Goal: Find contact information: Find contact information

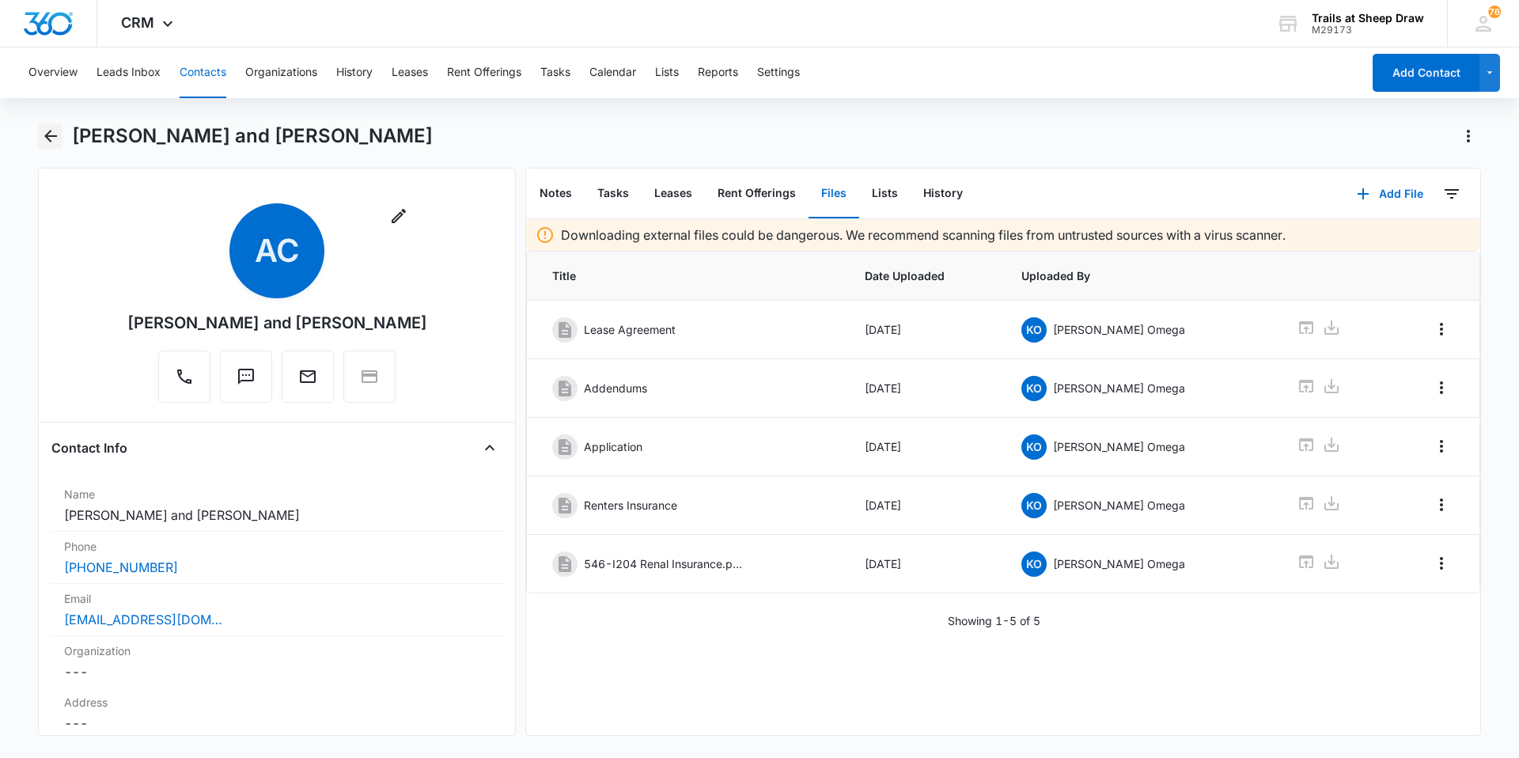
click at [58, 134] on icon "Back" at bounding box center [50, 136] width 19 height 19
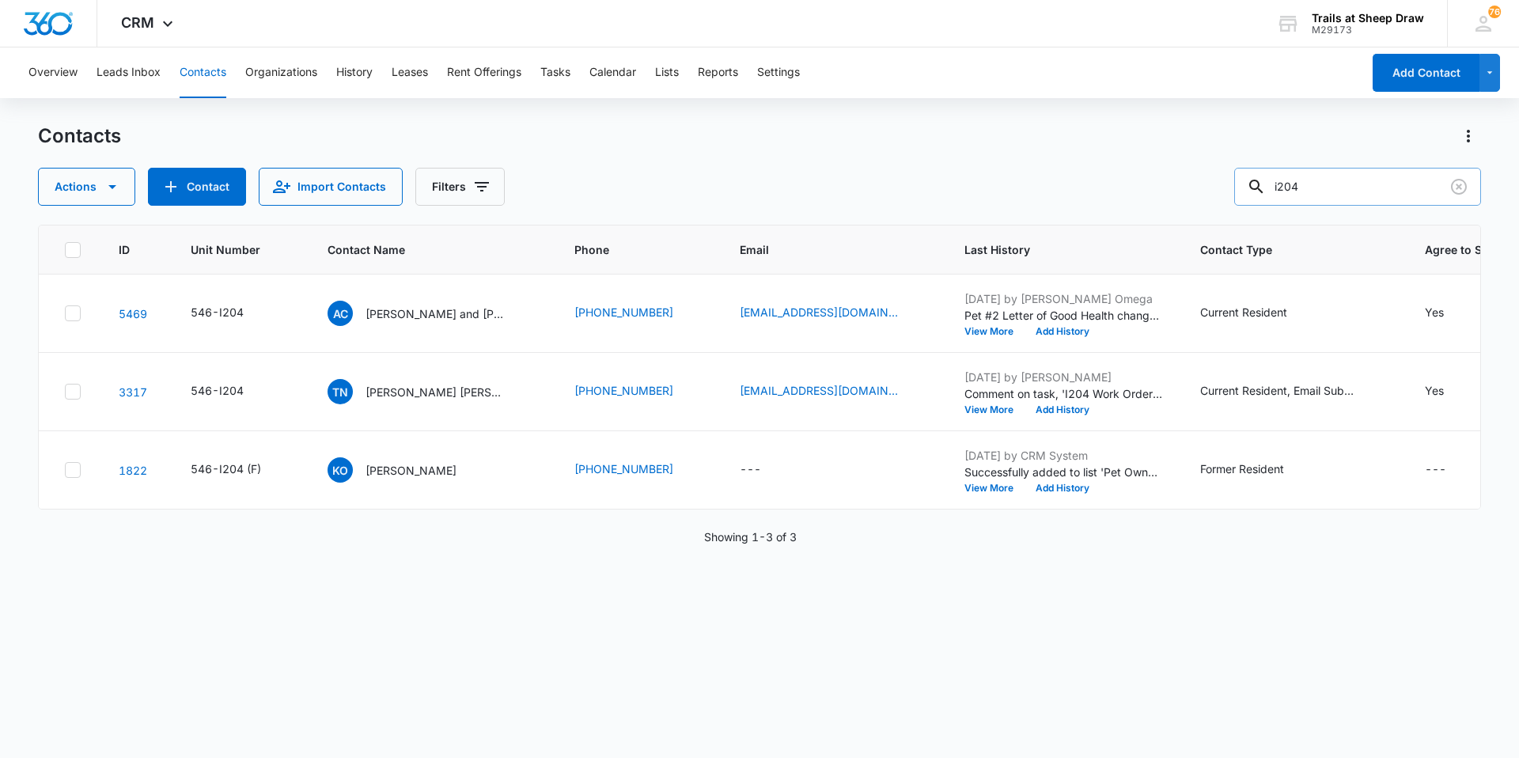
drag, startPoint x: 1371, startPoint y: 196, endPoint x: 1264, endPoint y: 193, distance: 106.8
click at [809, 193] on div "i204" at bounding box center [1357, 187] width 247 height 38
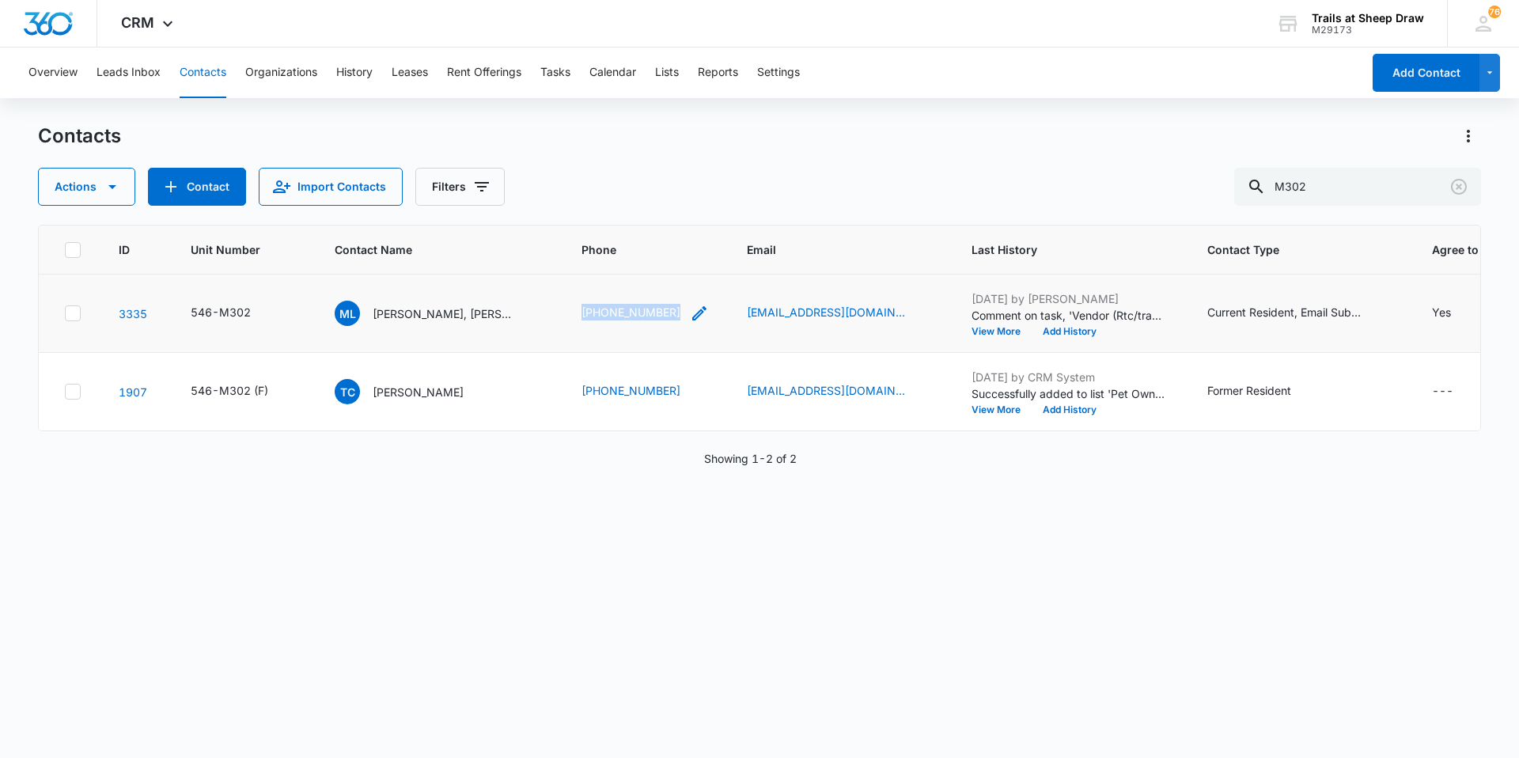
drag, startPoint x: 570, startPoint y: 316, endPoint x: 677, endPoint y: 317, distance: 106.8
click at [677, 317] on td "[PHONE_NUMBER]" at bounding box center [644, 313] width 165 height 78
copy link "[PHONE_NUMBER]"
drag, startPoint x: 1333, startPoint y: 183, endPoint x: 1211, endPoint y: 200, distance: 123.0
click at [809, 200] on div "Actions Contact Import Contacts Filters M302" at bounding box center [759, 187] width 1443 height 38
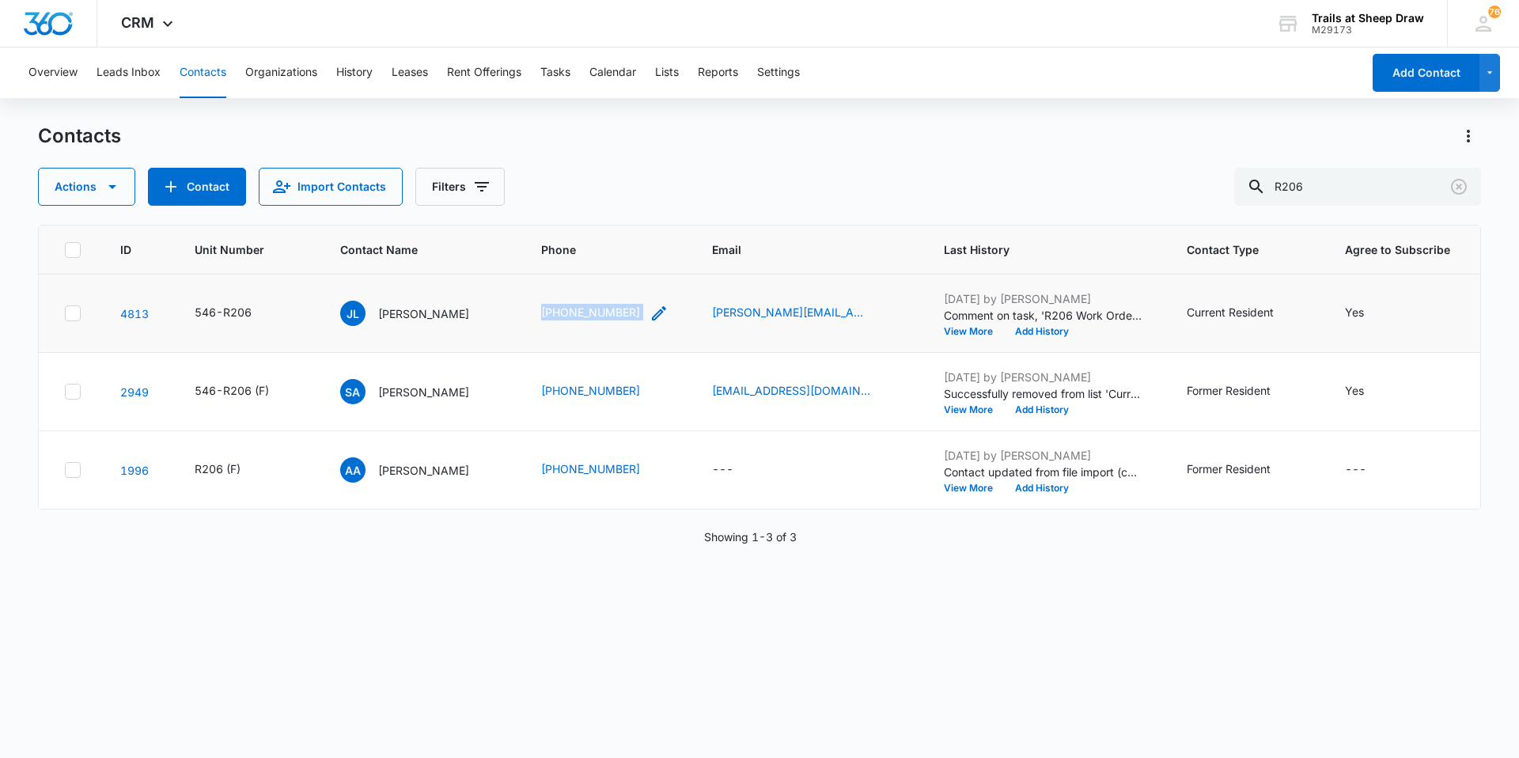
drag, startPoint x: 533, startPoint y: 311, endPoint x: 647, endPoint y: 315, distance: 114.0
click at [647, 315] on td "[PHONE_NUMBER]" at bounding box center [607, 313] width 171 height 78
copy div "[PHONE_NUMBER]"
drag, startPoint x: 1375, startPoint y: 176, endPoint x: 1141, endPoint y: 206, distance: 235.2
click at [809, 206] on div "Contacts Actions Contact Import Contacts Filters R206 ID Unit Number Contact Na…" at bounding box center [759, 439] width 1443 height 633
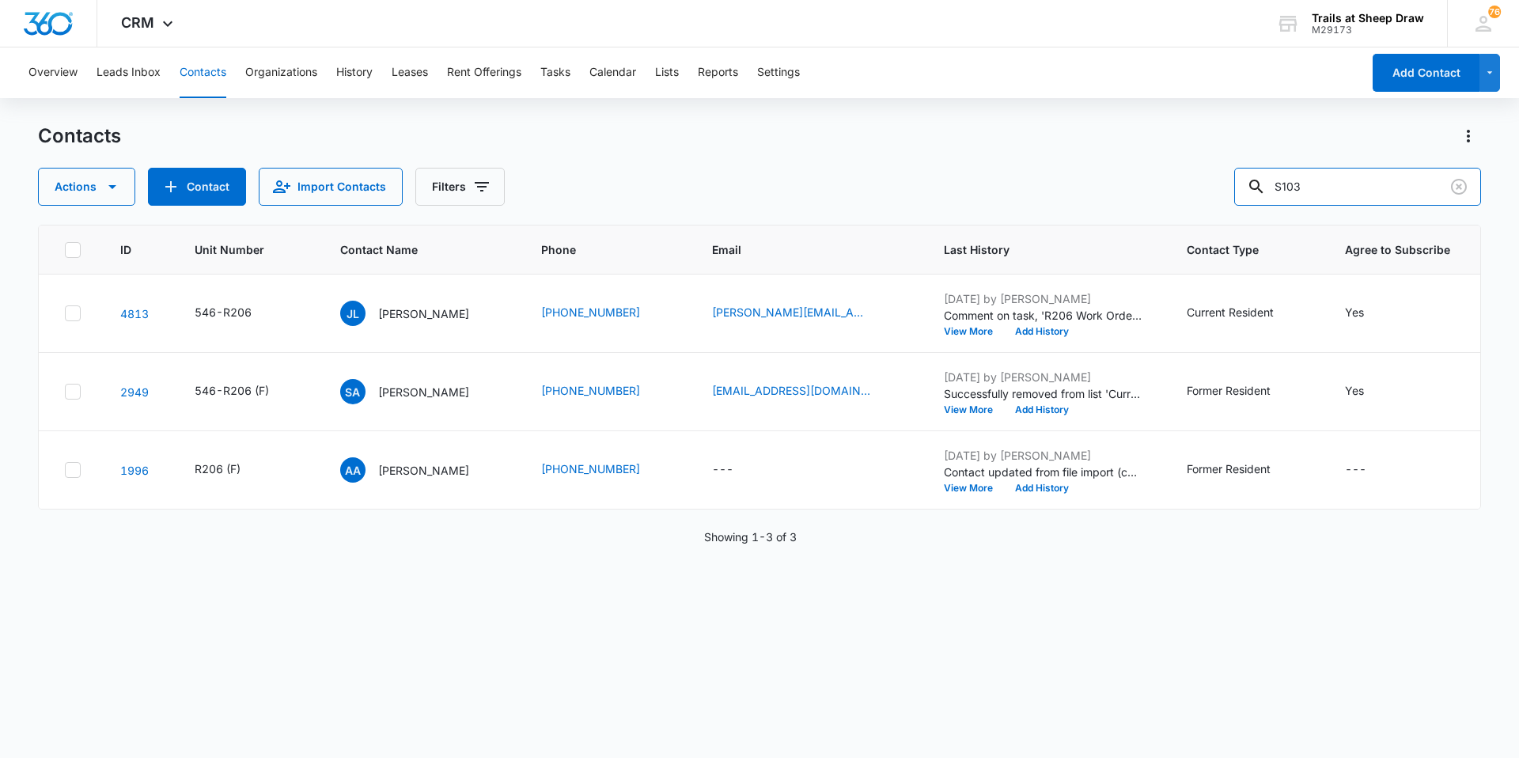
type input "S103"
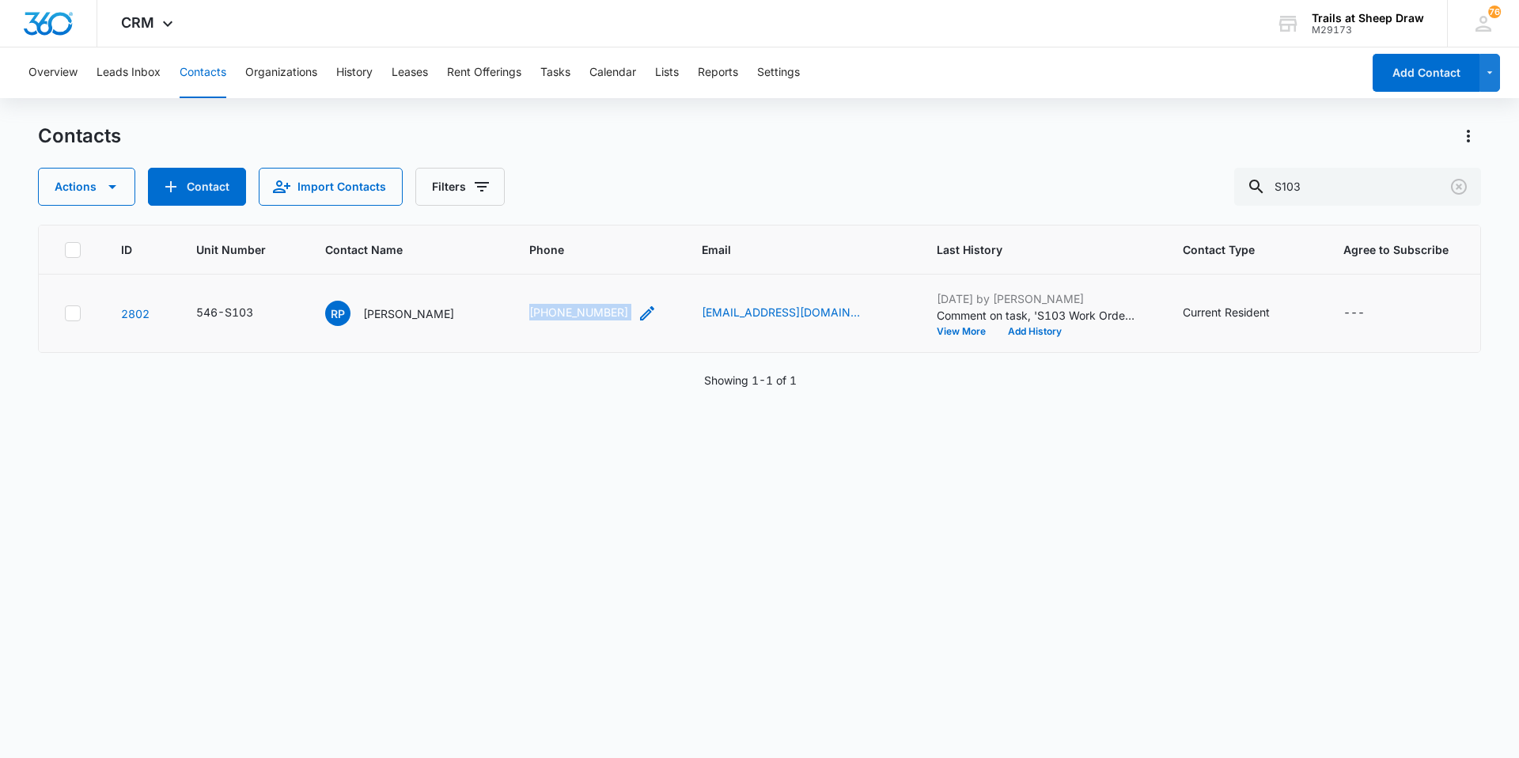
drag, startPoint x: 495, startPoint y: 312, endPoint x: 603, endPoint y: 320, distance: 107.9
click at [603, 320] on td "[PHONE_NUMBER]" at bounding box center [596, 313] width 172 height 78
copy div "[PHONE_NUMBER]"
click at [531, 414] on div "ID Unit Number Contact Name Phone Email Last History Contact Type Agree to Subs…" at bounding box center [759, 481] width 1443 height 513
drag, startPoint x: 1327, startPoint y: 180, endPoint x: 1211, endPoint y: 201, distance: 118.2
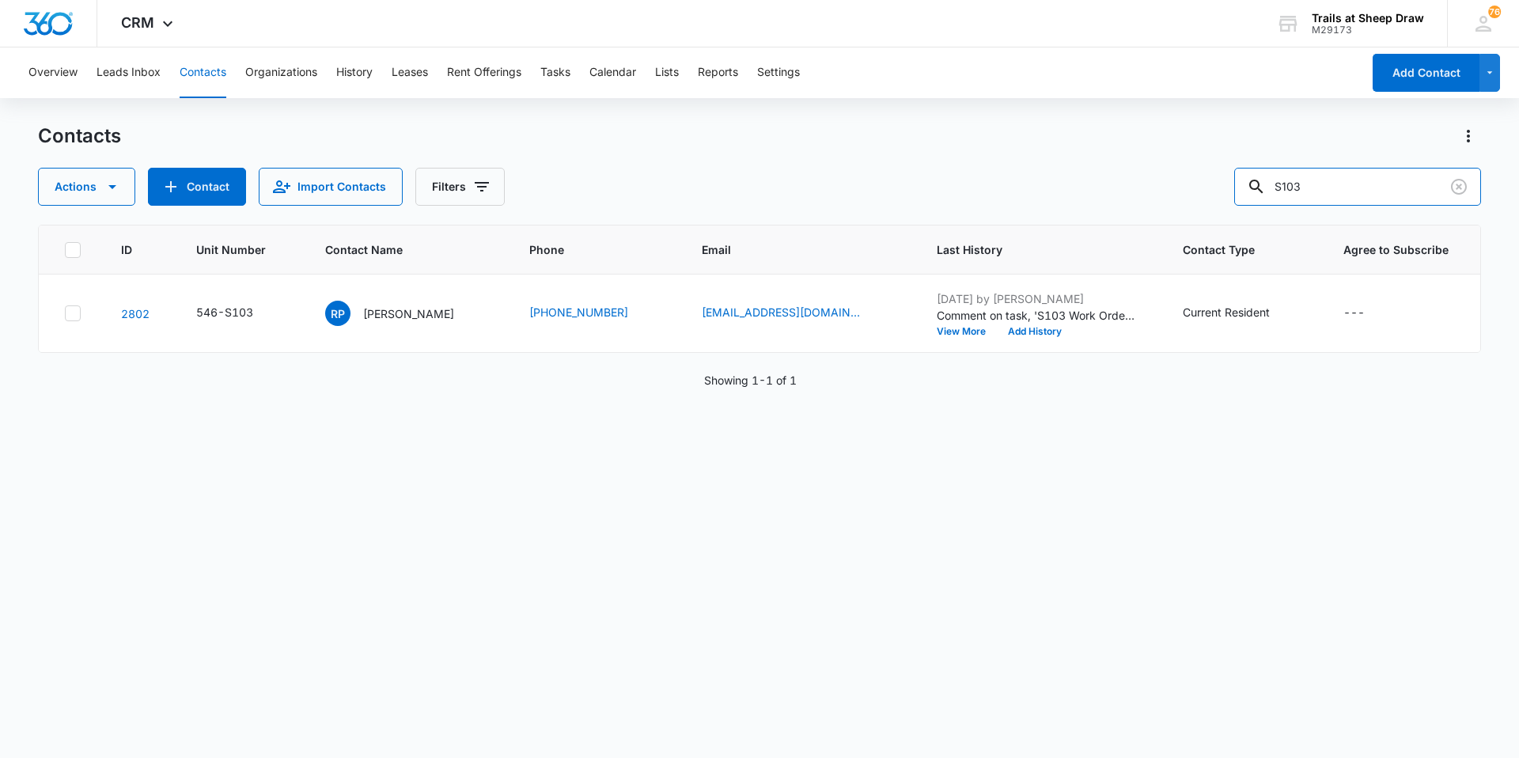
click at [809, 201] on div "Actions Contact Import Contacts Filters S103" at bounding box center [759, 187] width 1443 height 38
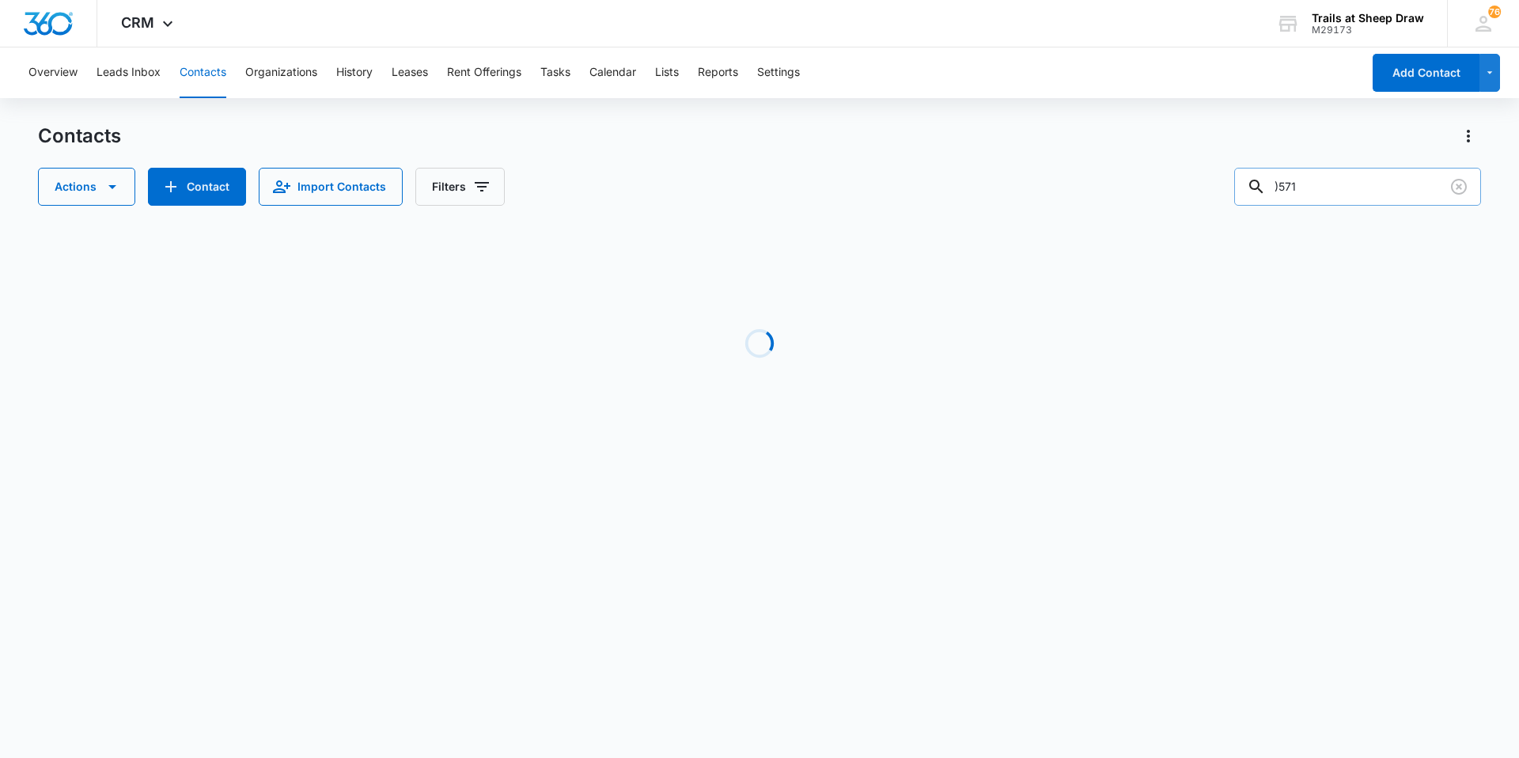
click at [809, 186] on input ")571" at bounding box center [1357, 187] width 247 height 38
click at [809, 180] on input "0571" at bounding box center [1357, 187] width 247 height 38
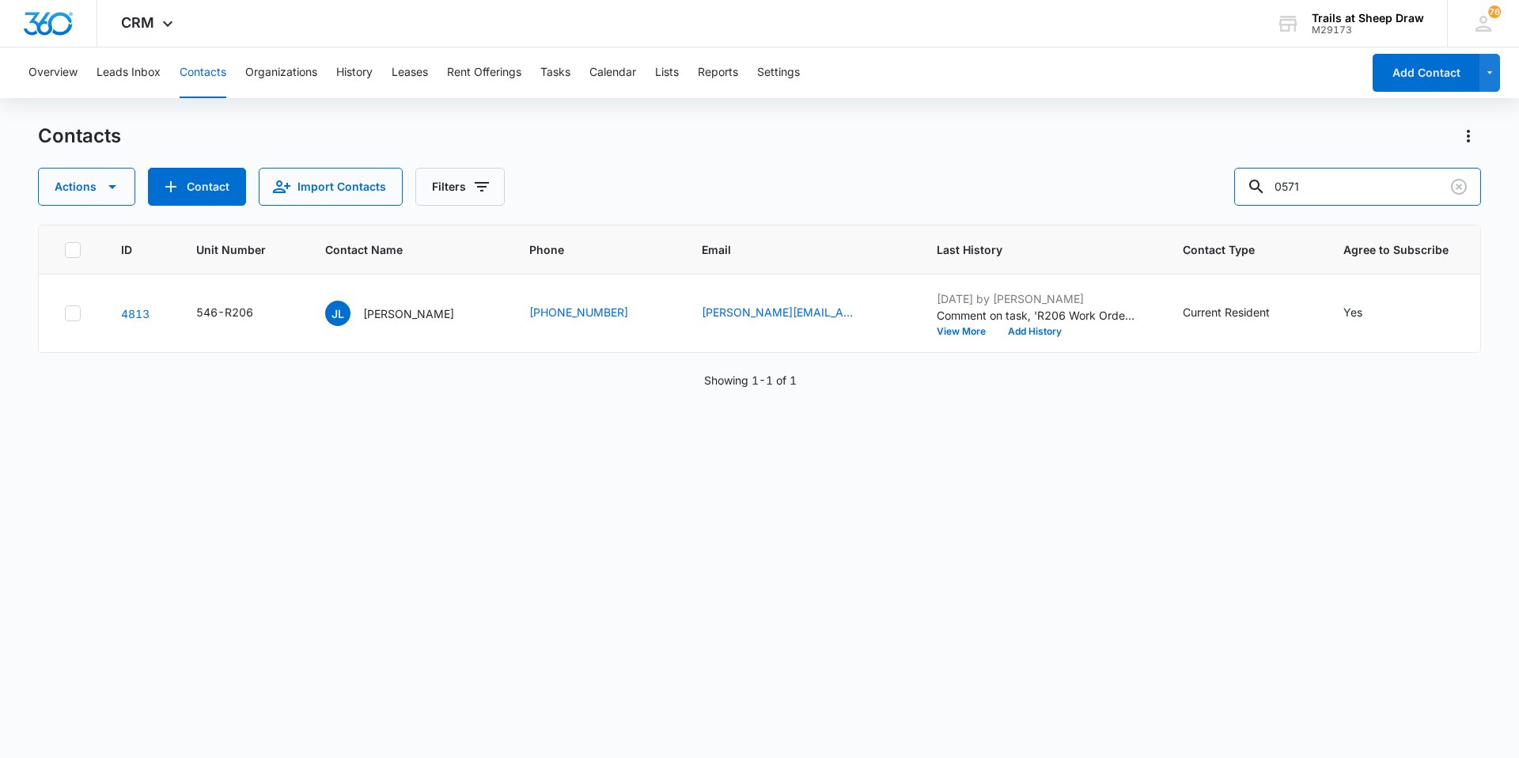
drag, startPoint x: 1341, startPoint y: 179, endPoint x: 1199, endPoint y: 215, distance: 146.2
click at [809, 215] on div "Contacts Actions Contact Import Contacts Filters 0571 ID Unit Number Contact Na…" at bounding box center [759, 439] width 1443 height 633
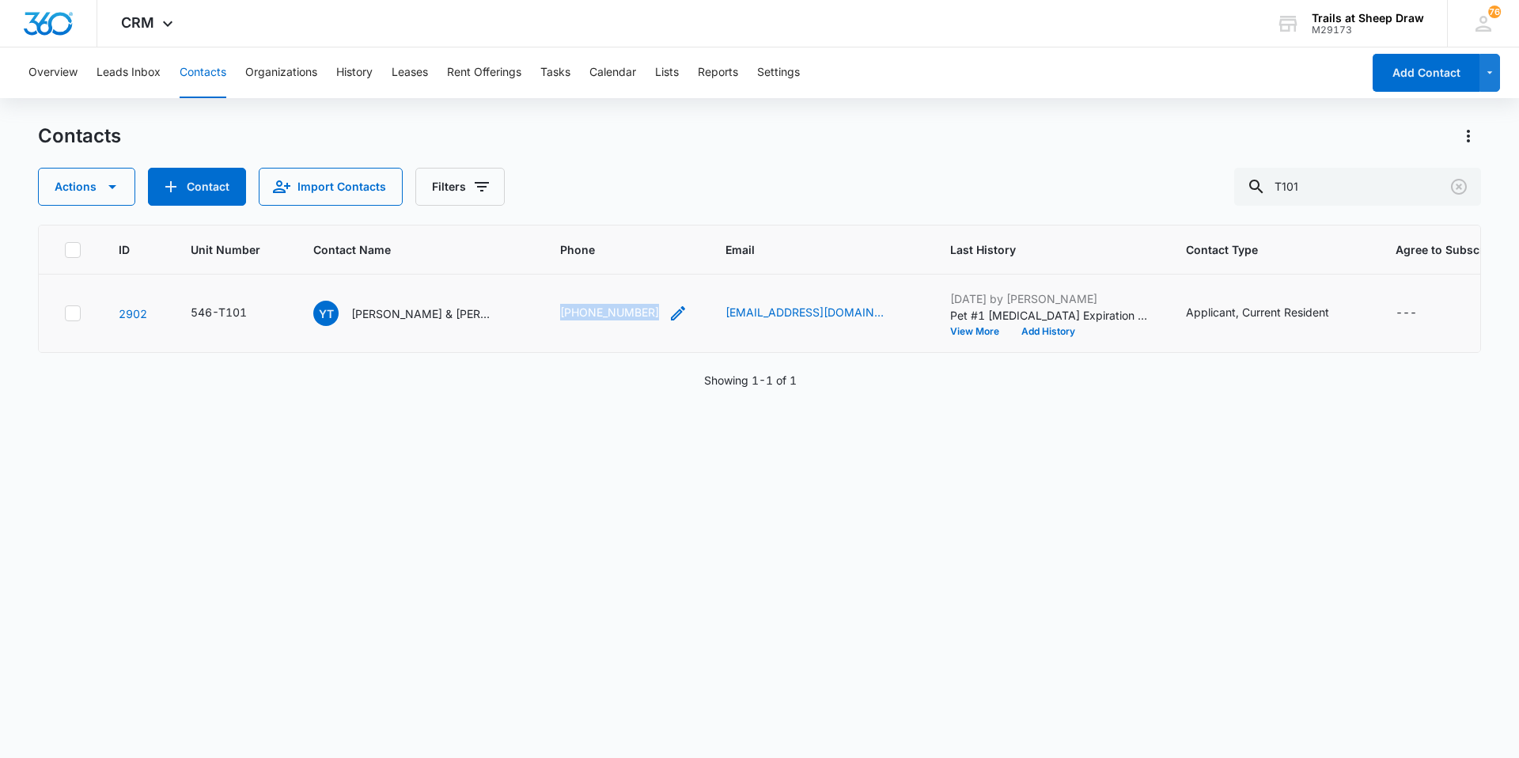
drag, startPoint x: 555, startPoint y: 310, endPoint x: 649, endPoint y: 320, distance: 94.7
click at [649, 320] on td "[PHONE_NUMBER]" at bounding box center [623, 313] width 165 height 78
copy link "[PHONE_NUMBER]"
drag, startPoint x: 1351, startPoint y: 194, endPoint x: 1224, endPoint y: 218, distance: 129.7
click at [809, 218] on div "Contacts Actions Contact Import Contacts Filters T101 ID Unit Number Contact Na…" at bounding box center [759, 439] width 1443 height 633
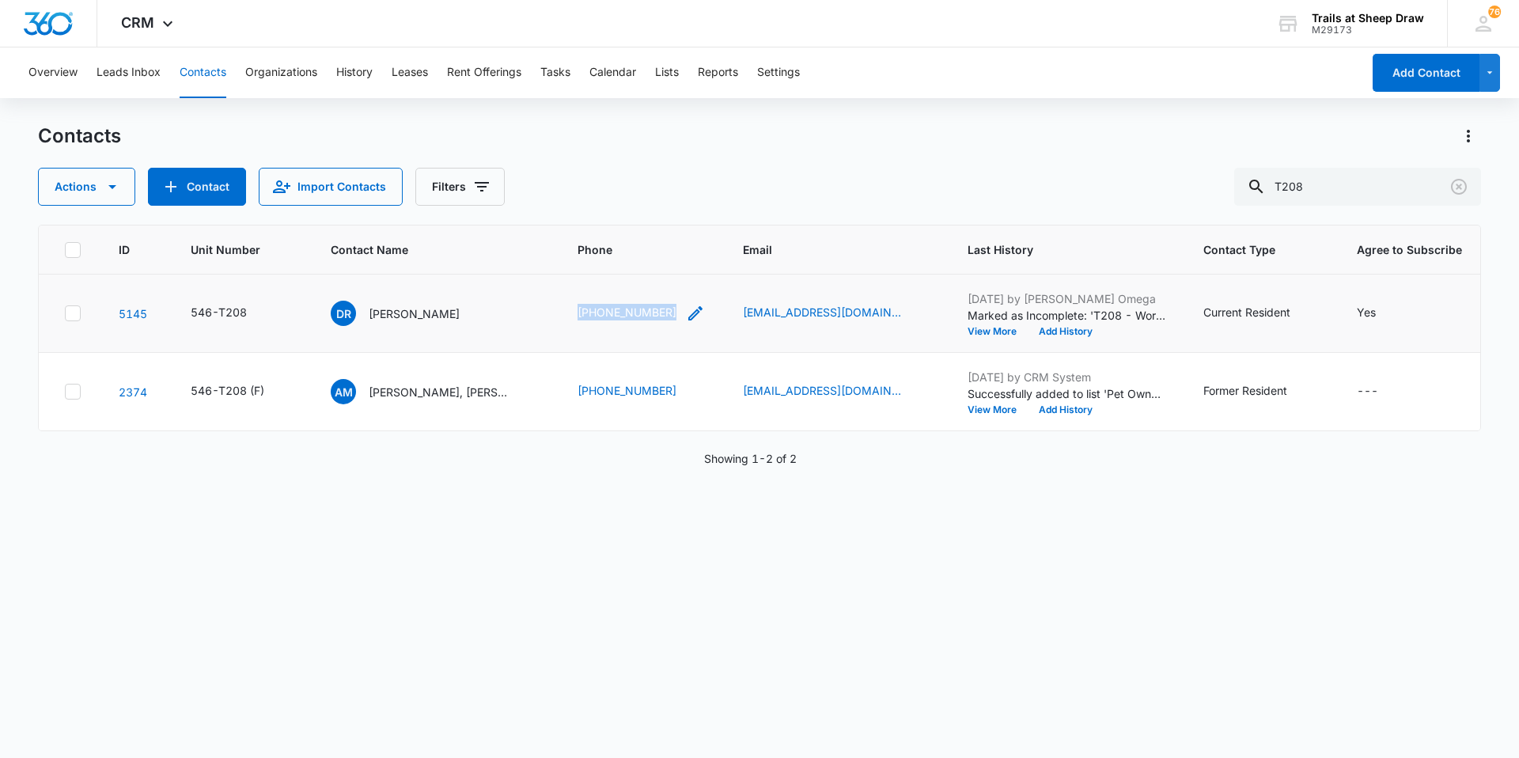
drag, startPoint x: 570, startPoint y: 308, endPoint x: 668, endPoint y: 316, distance: 99.2
click at [668, 316] on td "[PHONE_NUMBER]" at bounding box center [640, 313] width 165 height 78
copy link "[PHONE_NUMBER]"
drag, startPoint x: 1361, startPoint y: 176, endPoint x: 1216, endPoint y: 197, distance: 147.1
click at [809, 197] on div "Actions Contact Import Contacts Filters T208" at bounding box center [759, 187] width 1443 height 38
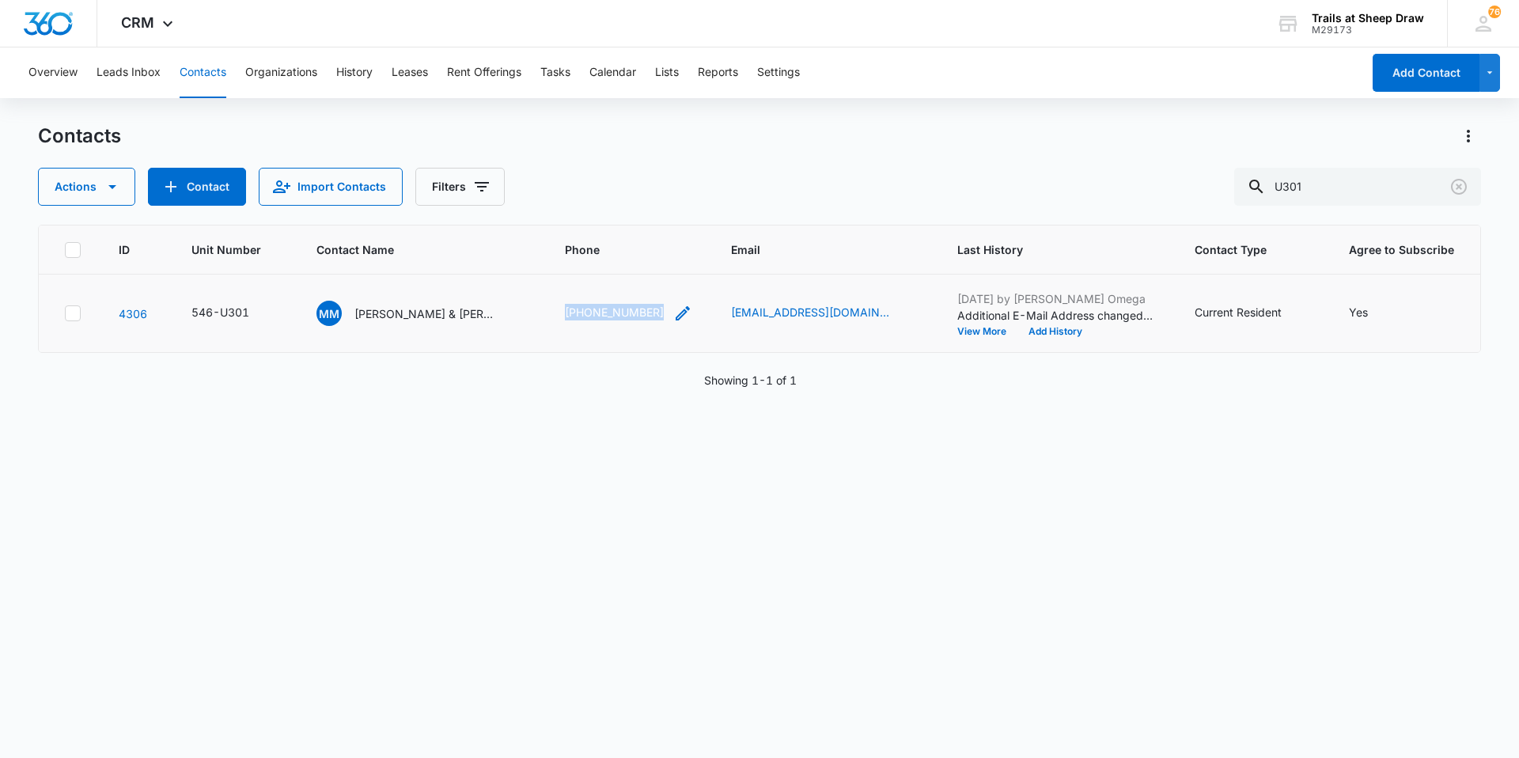
drag, startPoint x: 558, startPoint y: 315, endPoint x: 652, endPoint y: 317, distance: 93.4
click at [652, 317] on td "[PHONE_NUMBER]" at bounding box center [629, 313] width 166 height 78
copy link "[PHONE_NUMBER]"
click at [809, 184] on input "U301" at bounding box center [1357, 187] width 247 height 38
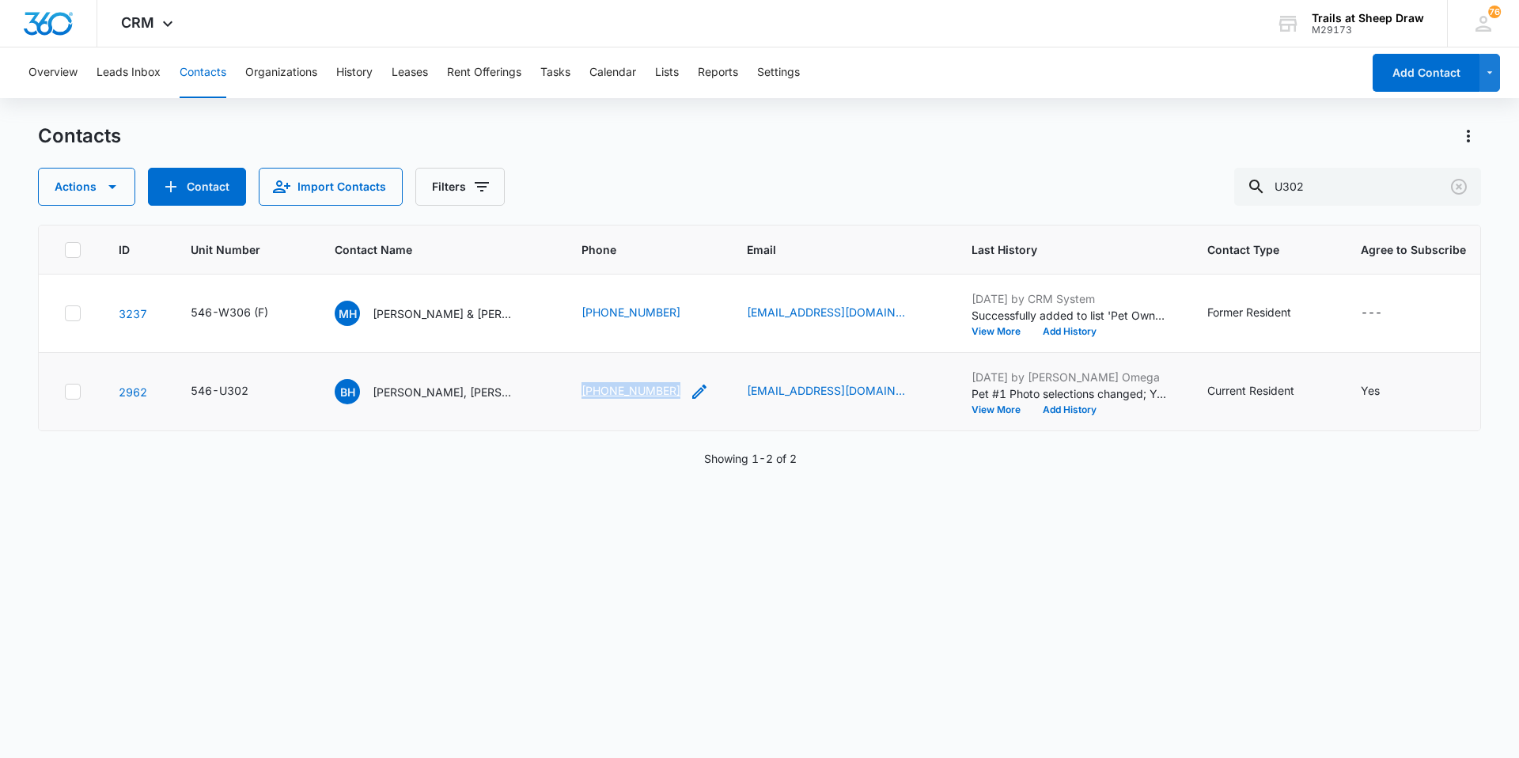
click at [679, 397] on link "[PHONE_NUMBER]" at bounding box center [630, 390] width 99 height 17
copy link "[PHONE_NUMBER]"
drag, startPoint x: 1338, startPoint y: 180, endPoint x: 1244, endPoint y: 217, distance: 100.9
click at [809, 216] on div "Contacts Actions Contact Import Contacts Filters U302 ID Unit Number Contact Na…" at bounding box center [759, 439] width 1443 height 633
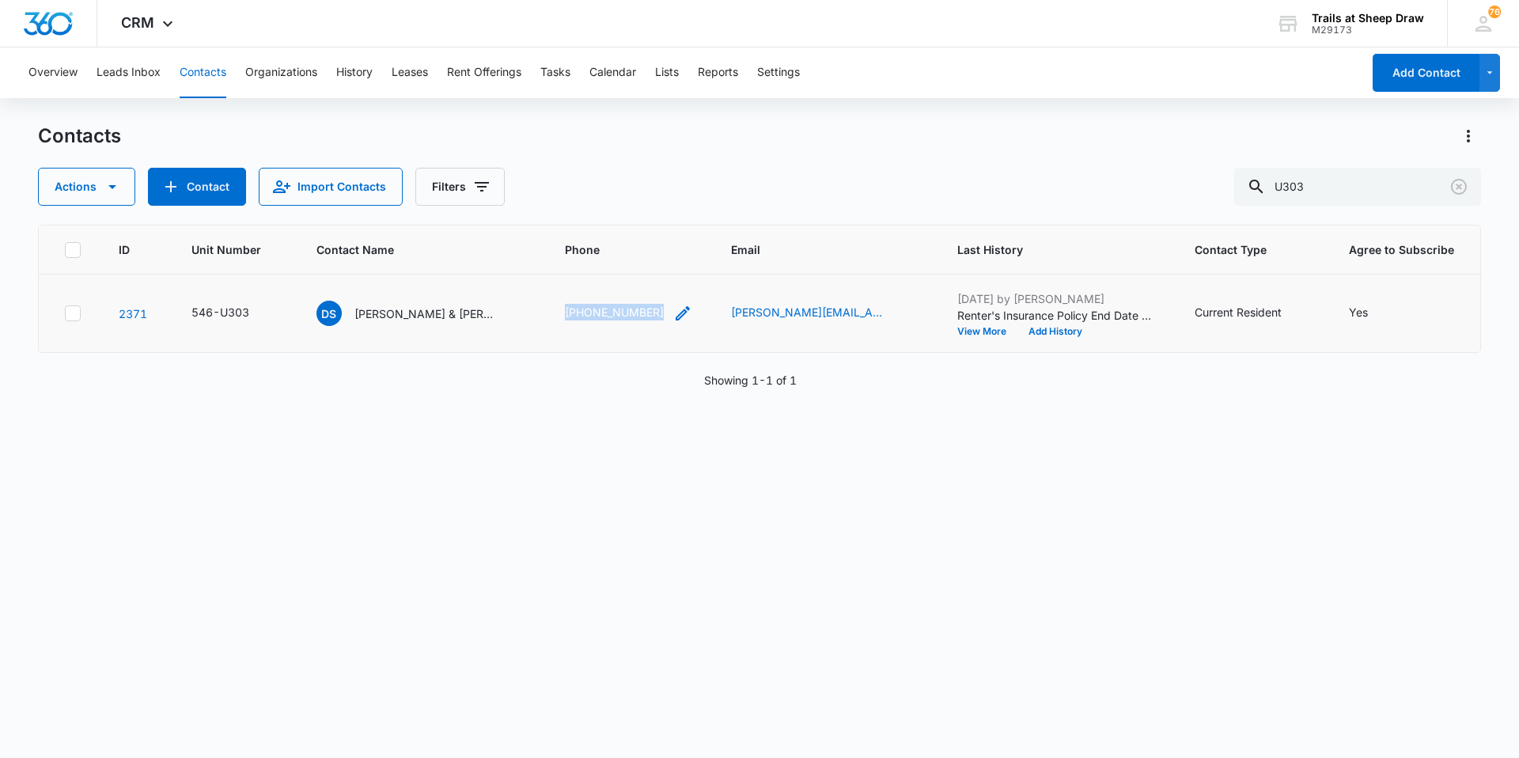
drag, startPoint x: 548, startPoint y: 309, endPoint x: 655, endPoint y: 311, distance: 106.8
click at [655, 311] on td "[PHONE_NUMBER]" at bounding box center [629, 313] width 166 height 78
copy link "[PHONE_NUMBER]"
drag, startPoint x: 1323, startPoint y: 193, endPoint x: 1247, endPoint y: 198, distance: 76.1
click at [809, 198] on div "Actions Contact Import Contacts Filters U303" at bounding box center [759, 187] width 1443 height 38
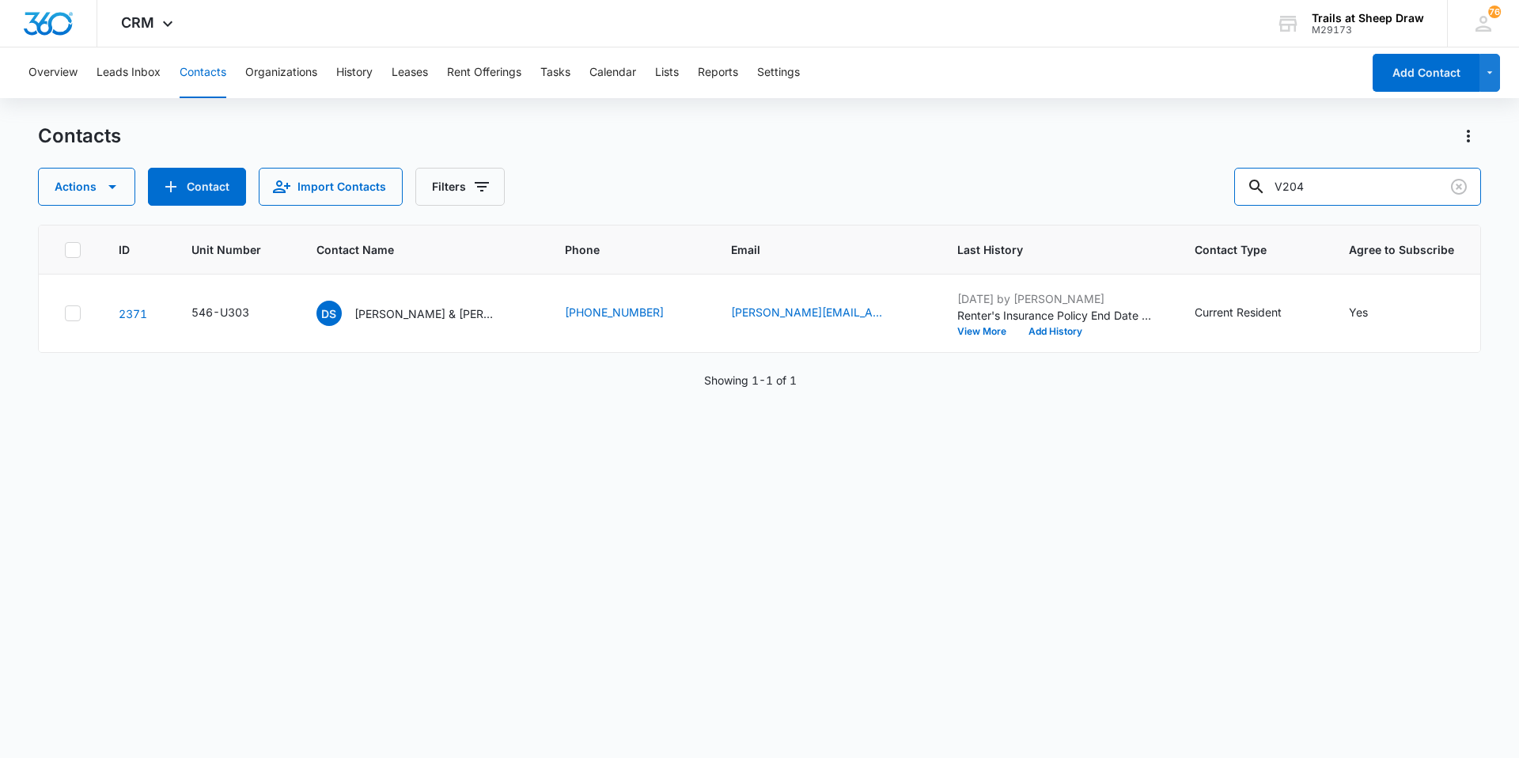
type input "V204"
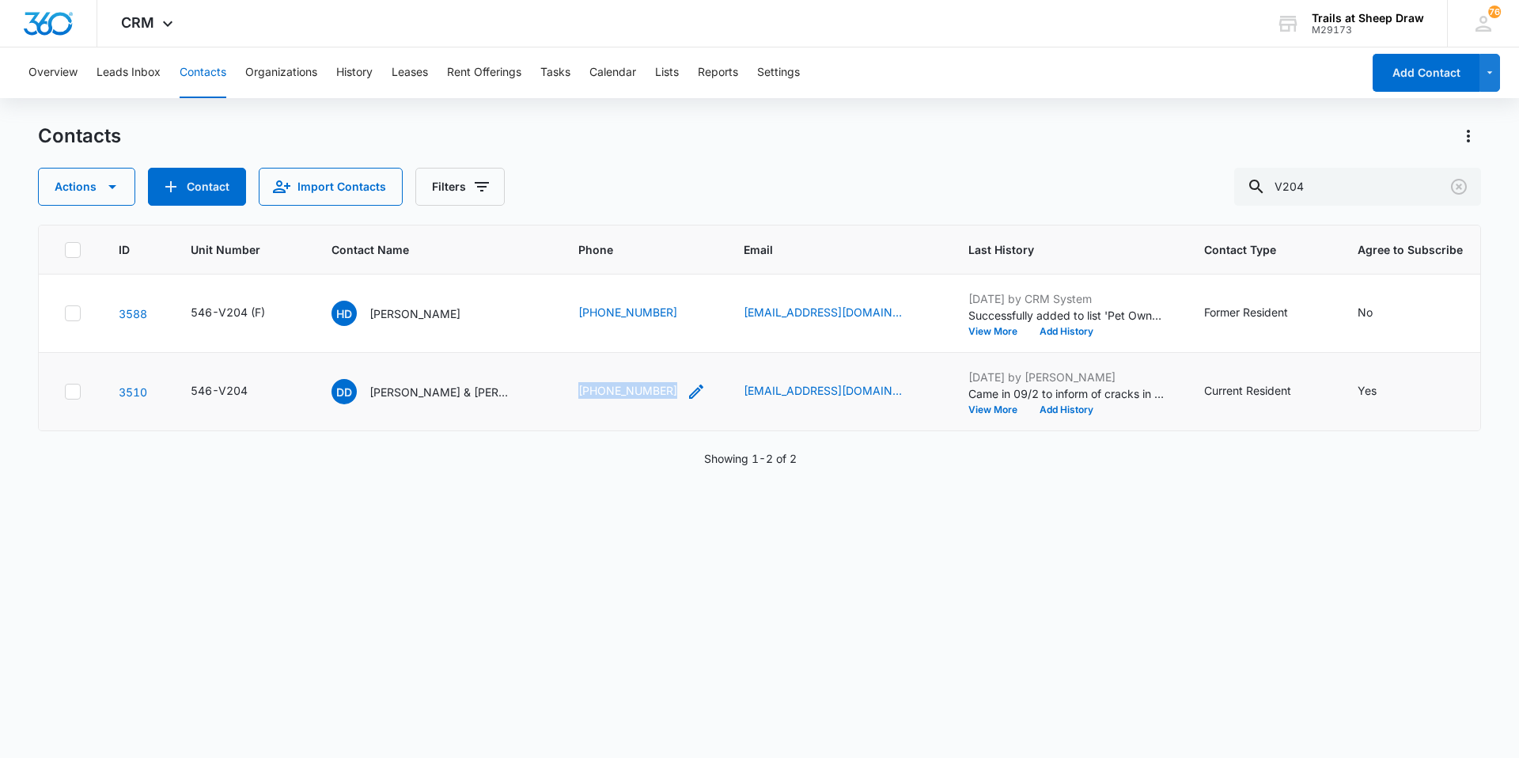
drag, startPoint x: 567, startPoint y: 388, endPoint x: 669, endPoint y: 394, distance: 102.2
click at [669, 394] on td "[PHONE_NUMBER]" at bounding box center [641, 392] width 165 height 78
copy link "[PHONE_NUMBER]"
click at [809, 189] on input "V204" at bounding box center [1357, 187] width 247 height 38
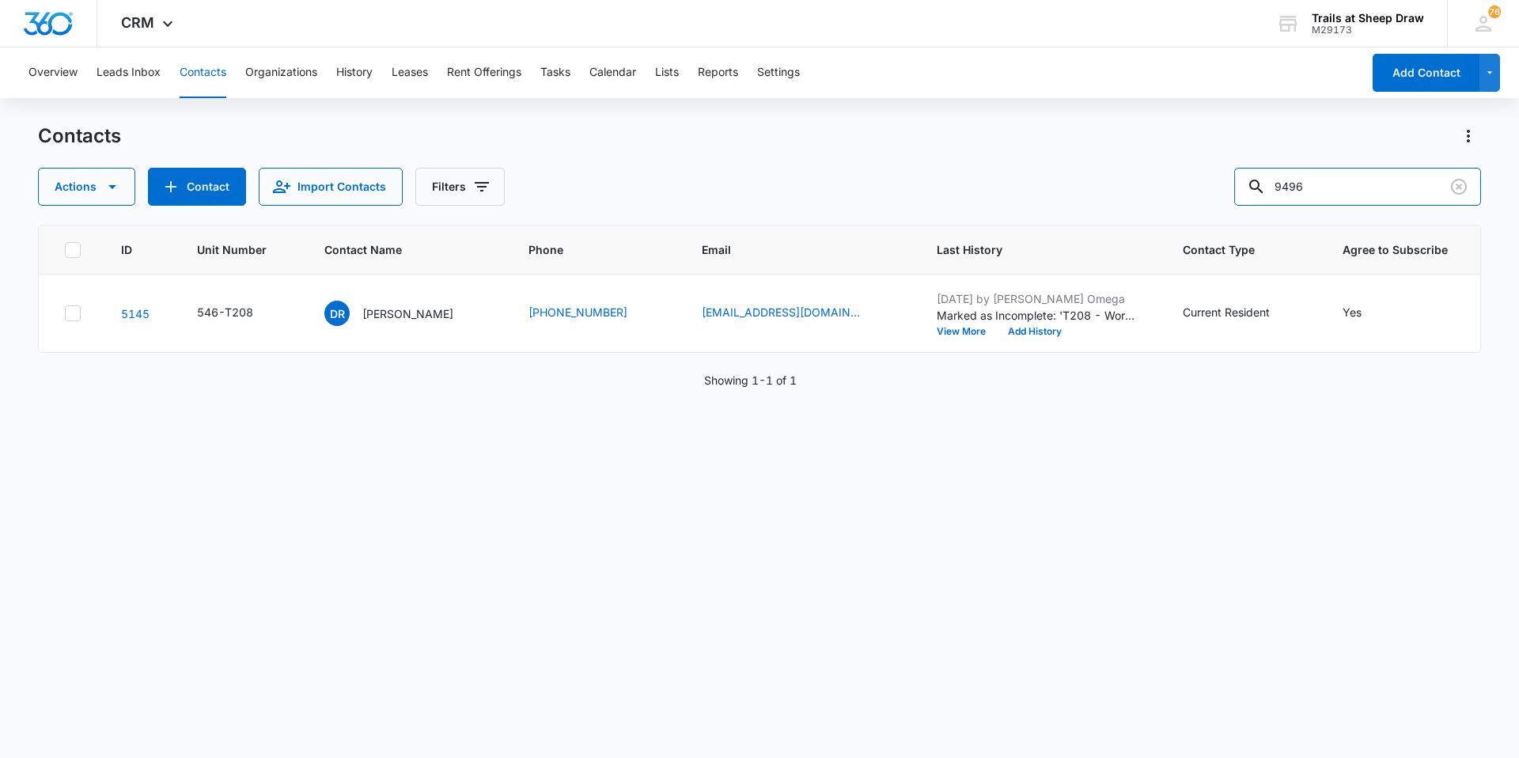
drag, startPoint x: 1273, startPoint y: 192, endPoint x: 1183, endPoint y: 187, distance: 90.3
click at [809, 187] on div "Actions Contact Import Contacts Filters 9496" at bounding box center [759, 187] width 1443 height 38
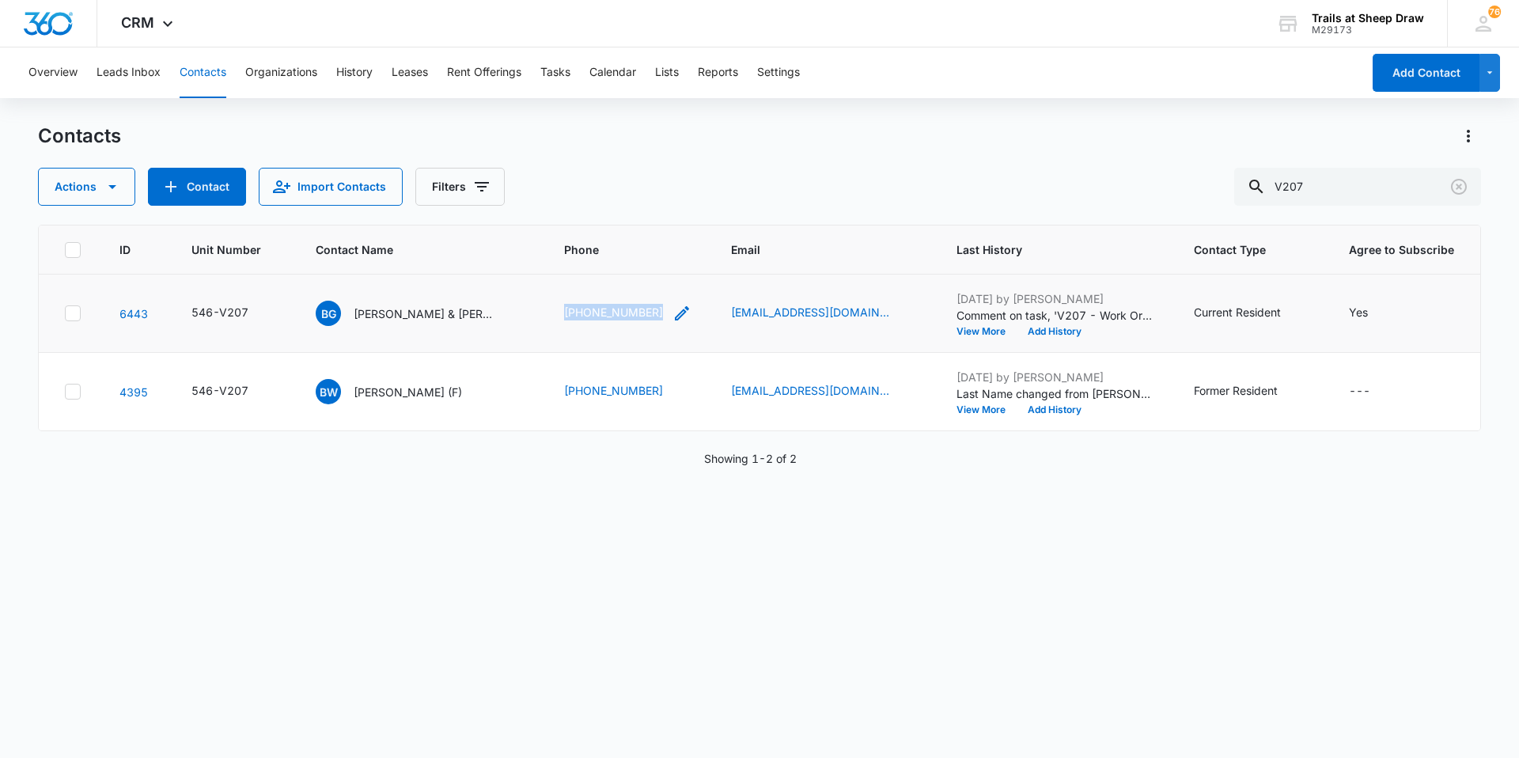
drag, startPoint x: 558, startPoint y: 318, endPoint x: 658, endPoint y: 312, distance: 100.6
click at [658, 312] on td "[PHONE_NUMBER]" at bounding box center [628, 313] width 166 height 78
copy link "[PHONE_NUMBER]"
drag, startPoint x: 1364, startPoint y: 198, endPoint x: 1157, endPoint y: 202, distance: 207.3
click at [809, 202] on div "Actions Contact Import Contacts Filters V207" at bounding box center [759, 187] width 1443 height 38
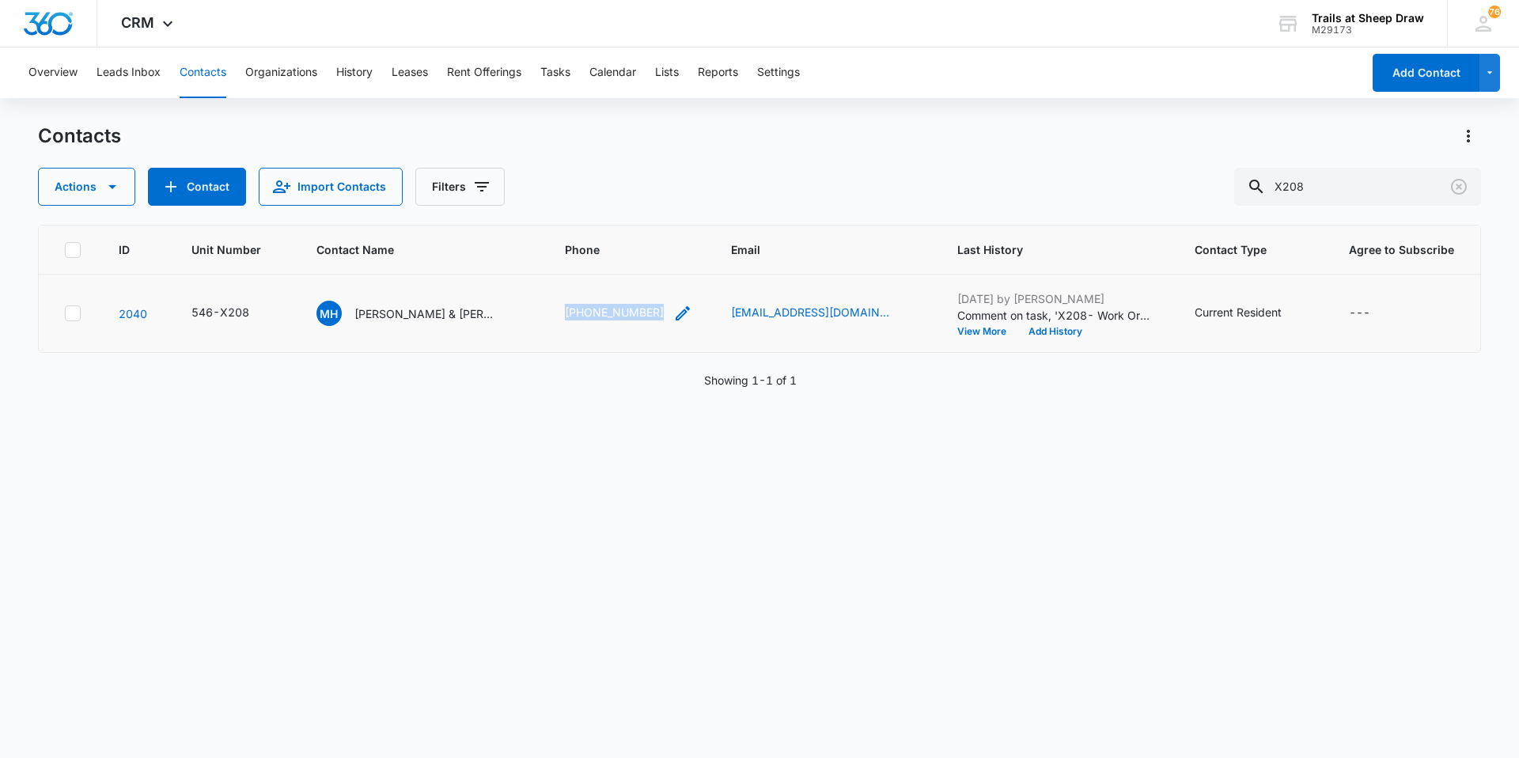
drag, startPoint x: 560, startPoint y: 308, endPoint x: 662, endPoint y: 315, distance: 102.2
click at [662, 315] on td "[PHONE_NUMBER]" at bounding box center [629, 313] width 166 height 78
drag, startPoint x: 1340, startPoint y: 192, endPoint x: 1099, endPoint y: 237, distance: 245.3
click at [809, 236] on div "Contacts Actions Contact Import Contacts Filters X208 ID Unit Number Contact Na…" at bounding box center [759, 439] width 1443 height 633
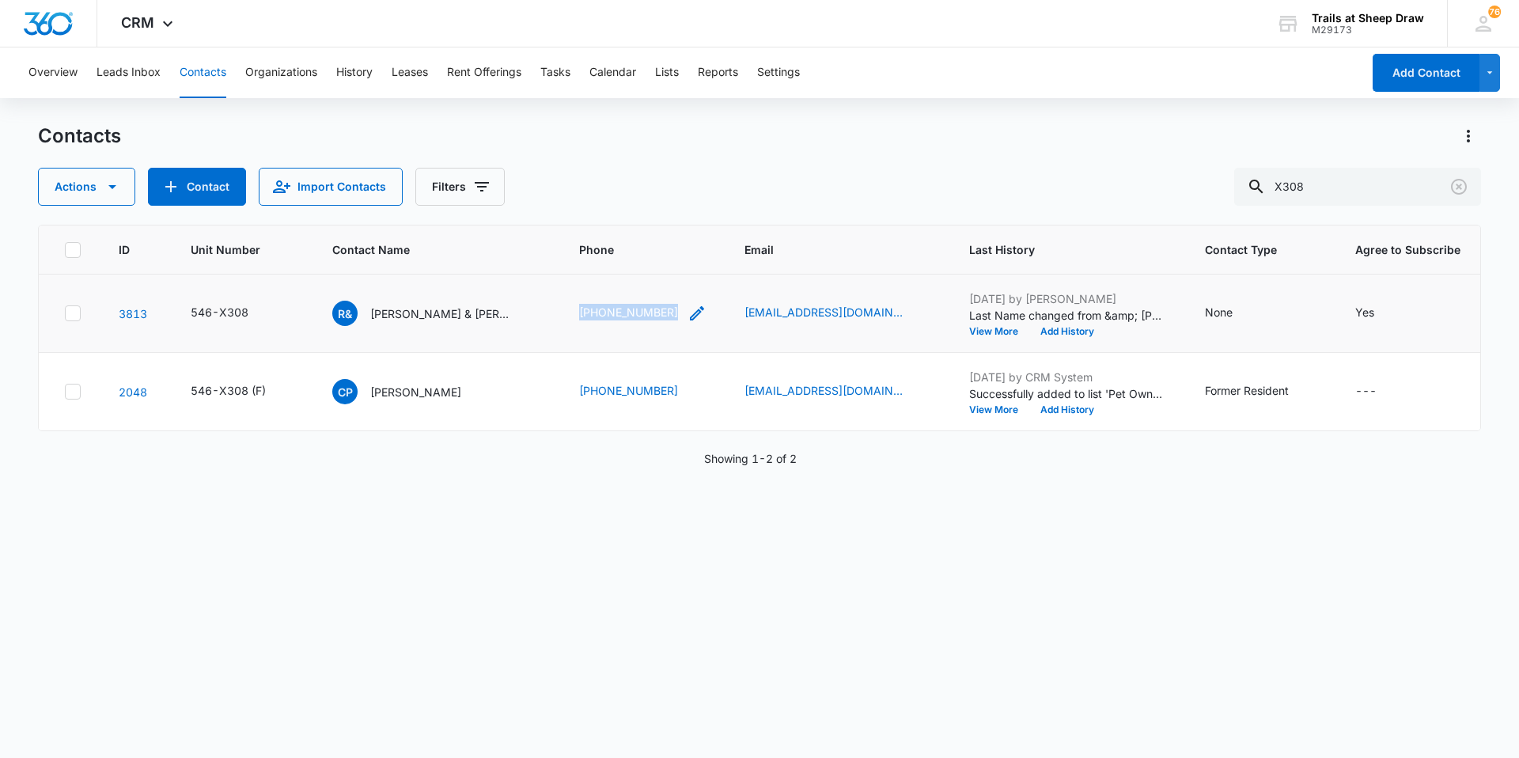
drag, startPoint x: 568, startPoint y: 312, endPoint x: 670, endPoint y: 319, distance: 102.2
click at [670, 319] on td "[PHONE_NUMBER]" at bounding box center [642, 313] width 165 height 78
drag, startPoint x: 1353, startPoint y: 181, endPoint x: 1255, endPoint y: 204, distance: 100.7
click at [809, 204] on input "X308" at bounding box center [1357, 187] width 247 height 38
type input "P101"
